Goal: Ask a question

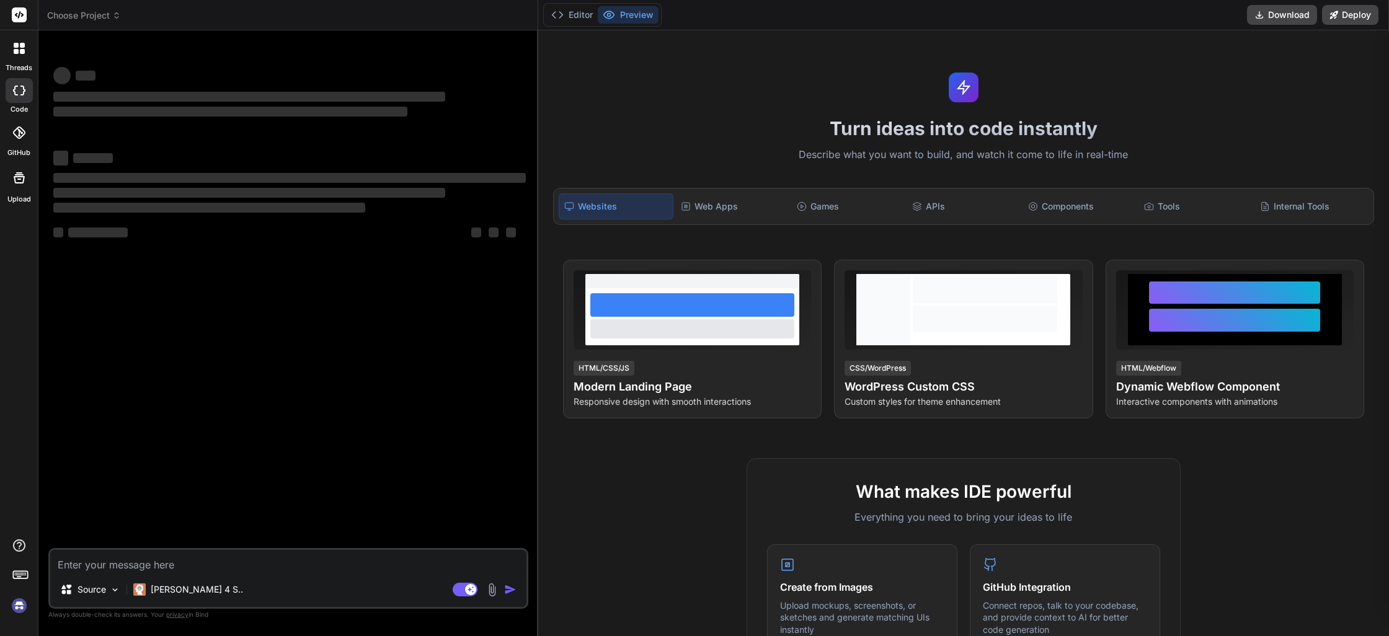
type textarea "x"
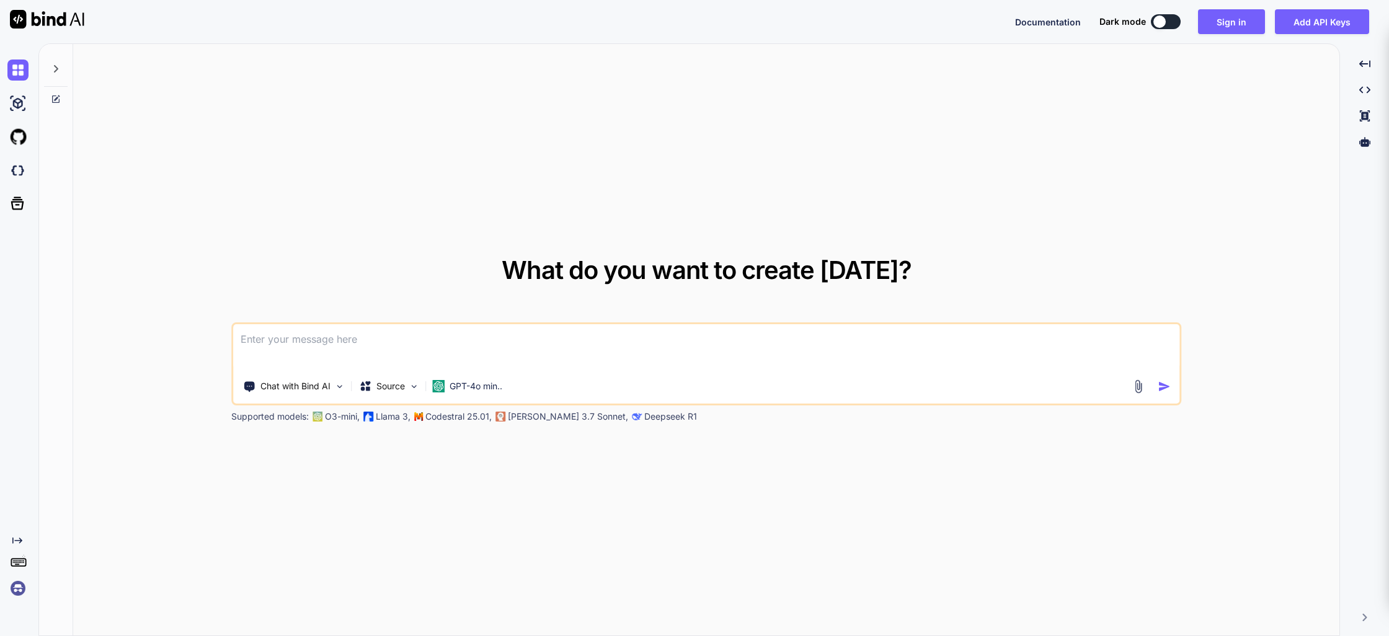
click at [412, 101] on div "What do you want to create [DATE]? Chat with Bind AI Source GPT-4o min.. Suppor…" at bounding box center [706, 340] width 1266 height 593
click at [48, 18] on img at bounding box center [47, 19] width 74 height 19
type textarea "x"
click at [1133, 126] on div "What do you want to create [DATE]? Chat with Bind AI Source GPT-4o min.. Suppor…" at bounding box center [706, 340] width 1266 height 593
